Goal: Information Seeking & Learning: Understand process/instructions

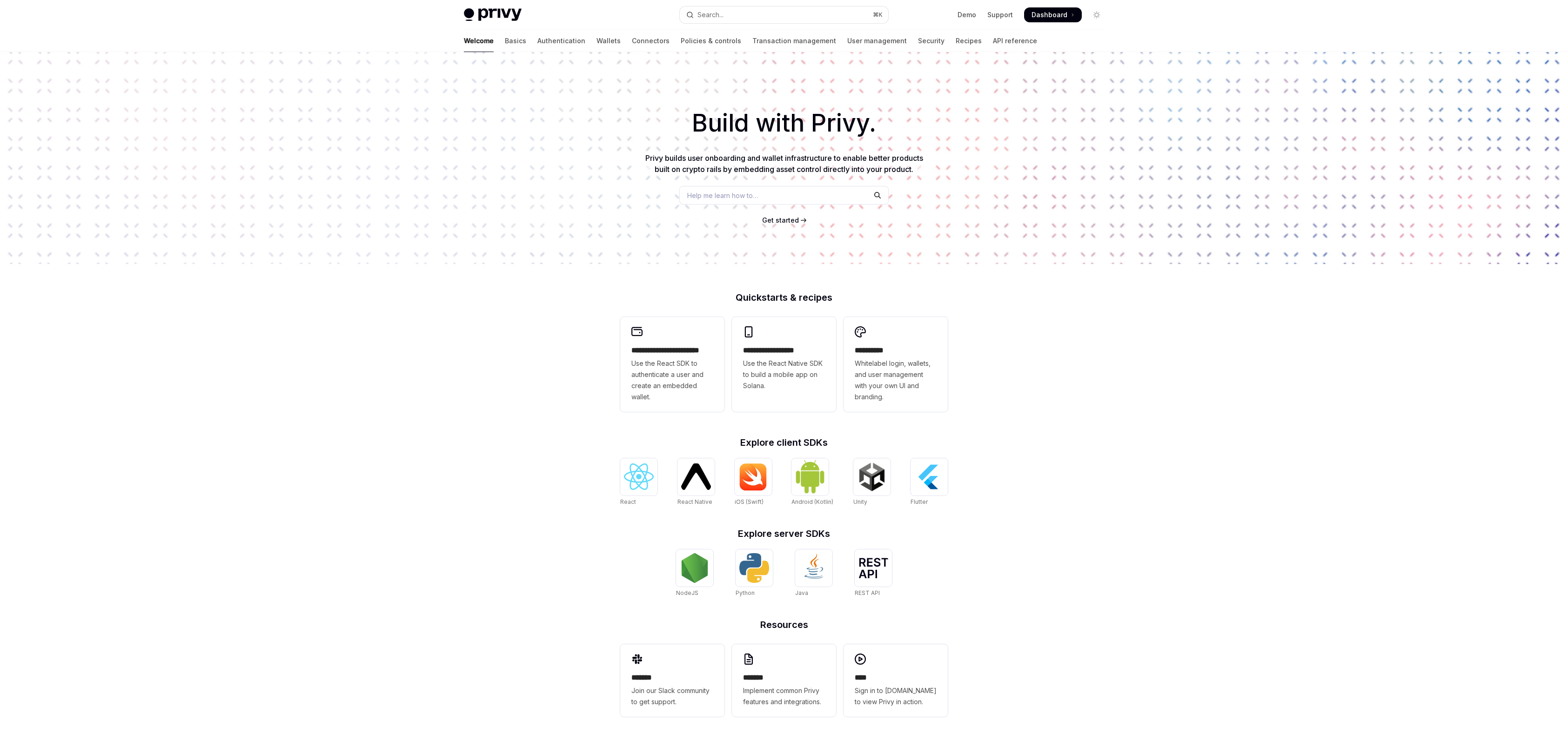
drag, startPoint x: 798, startPoint y: 7, endPoint x: 56, endPoint y: 162, distance: 758.0
click at [798, 7] on button "Search... ⌘ K" at bounding box center [784, 15] width 208 height 17
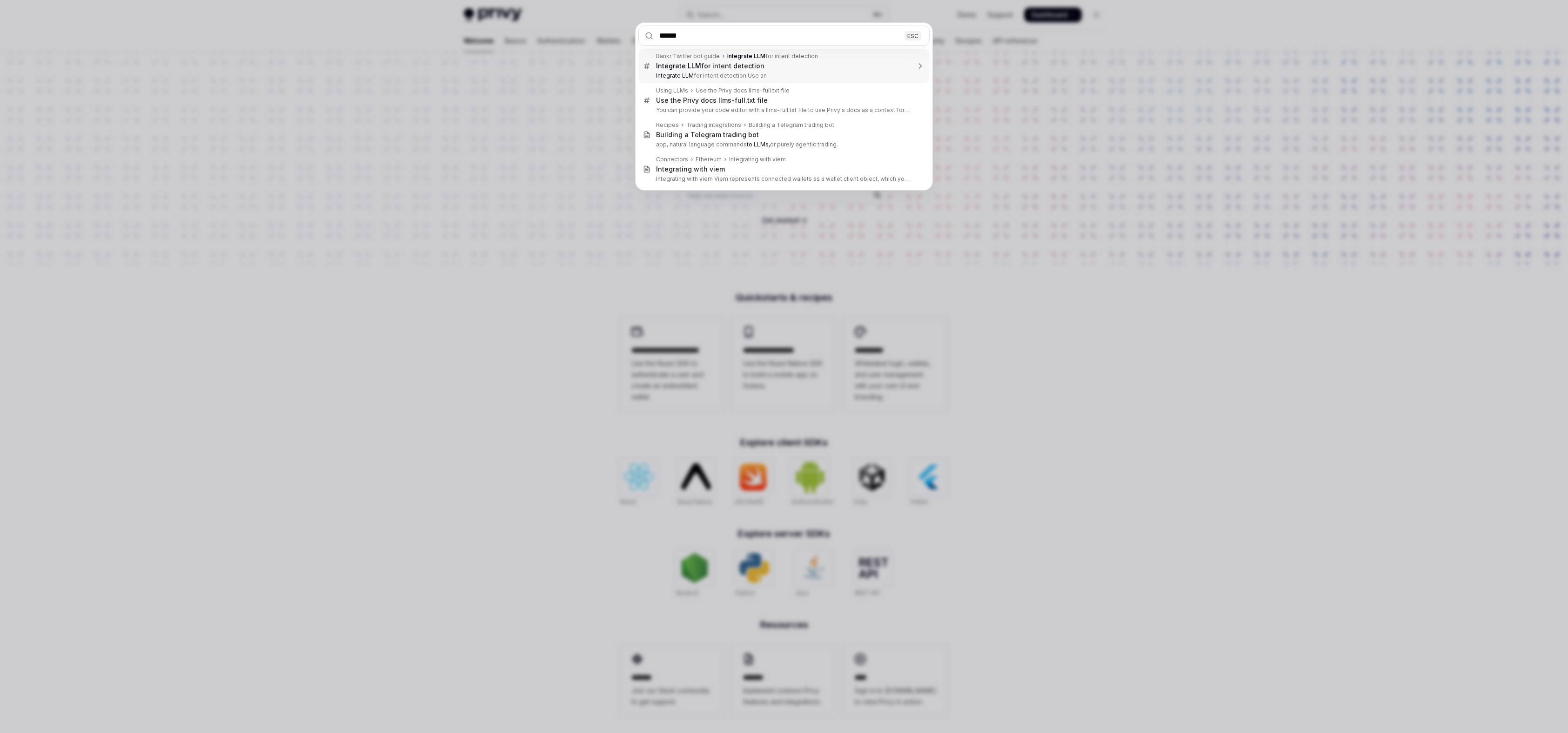
type input "*******"
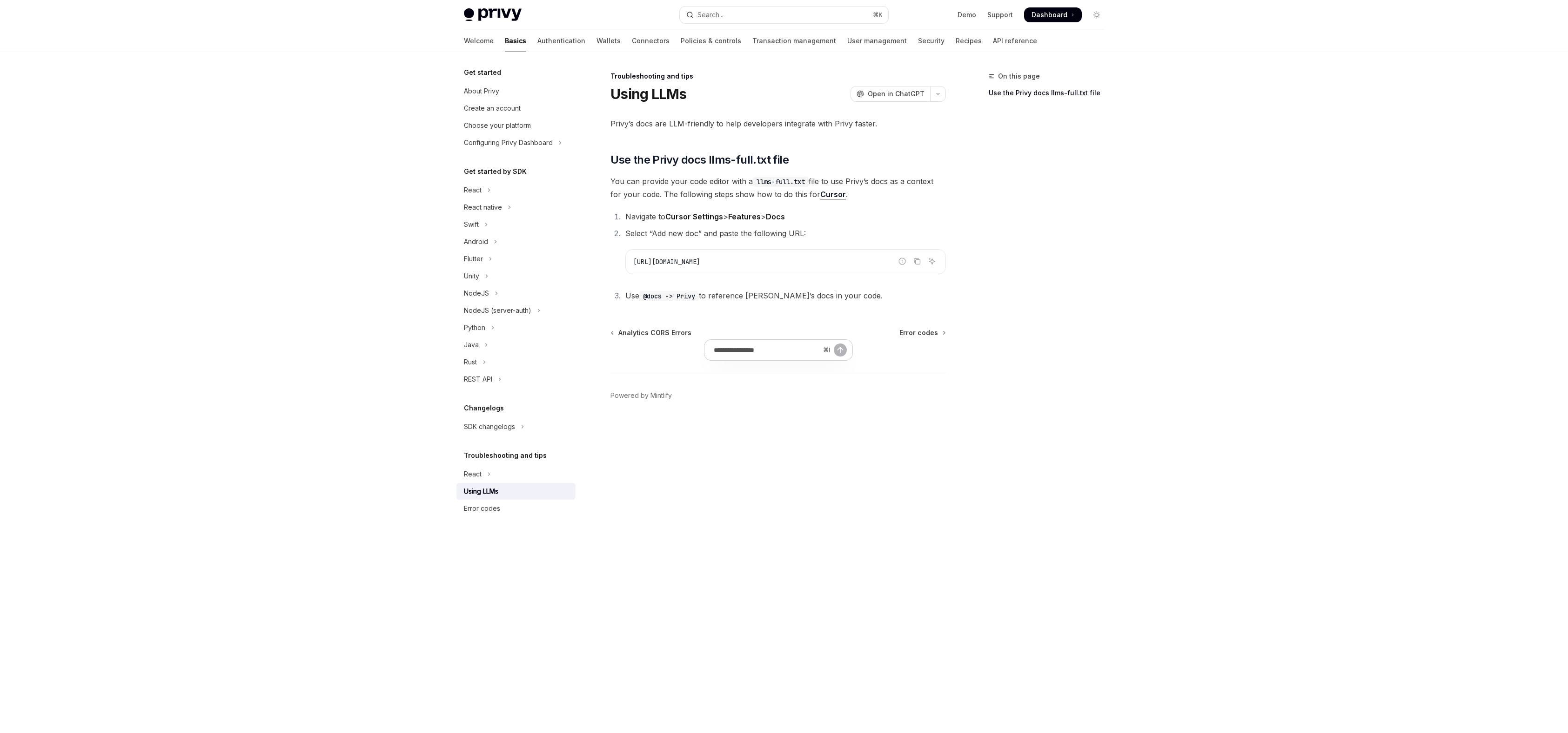
click at [801, 187] on span "You can provide your code editor with a llms-full.txt file to use Privy’s docs …" at bounding box center [778, 187] width 335 height 26
drag, startPoint x: 774, startPoint y: 265, endPoint x: 618, endPoint y: 259, distance: 156.1
click at [618, 259] on ol "Navigate to Cursor Settings > Features > Docs Select “Add new doc” and paste th…" at bounding box center [778, 256] width 335 height 92
copy span "[URL][DOMAIN_NAME]"
type textarea "*"
